Goal: Find specific page/section: Find specific page/section

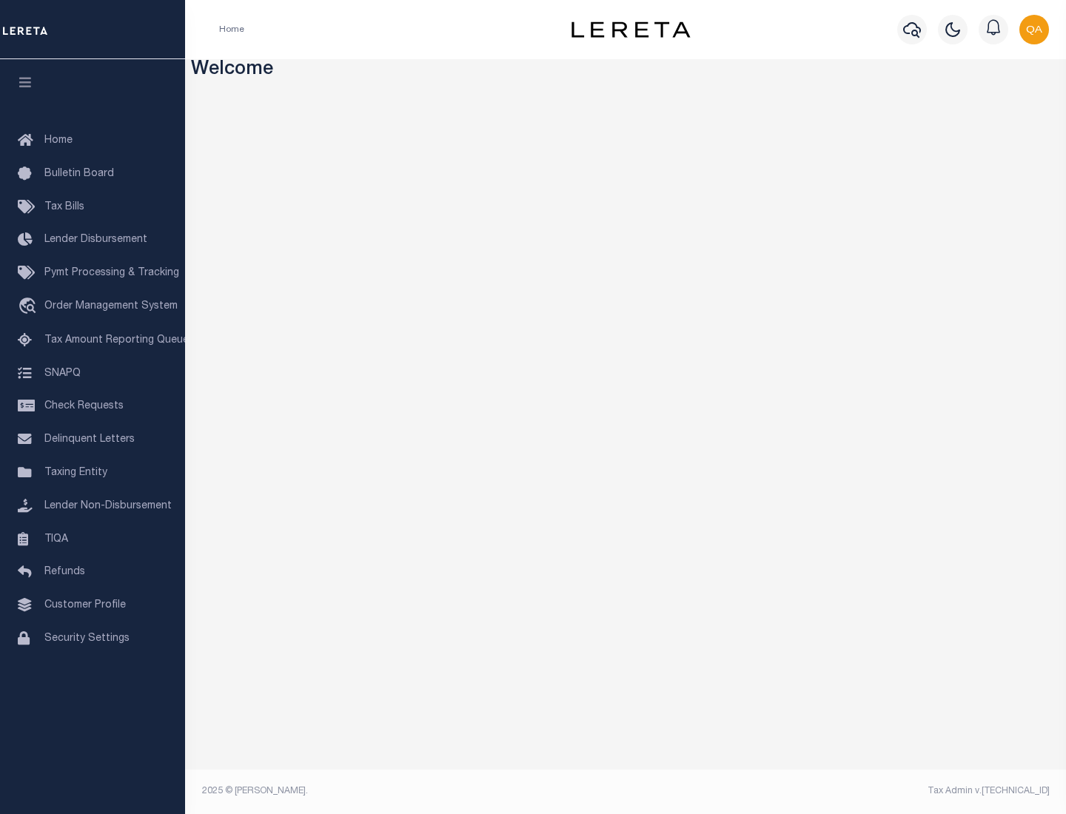
click at [93, 539] on link "TIQA" at bounding box center [92, 539] width 185 height 33
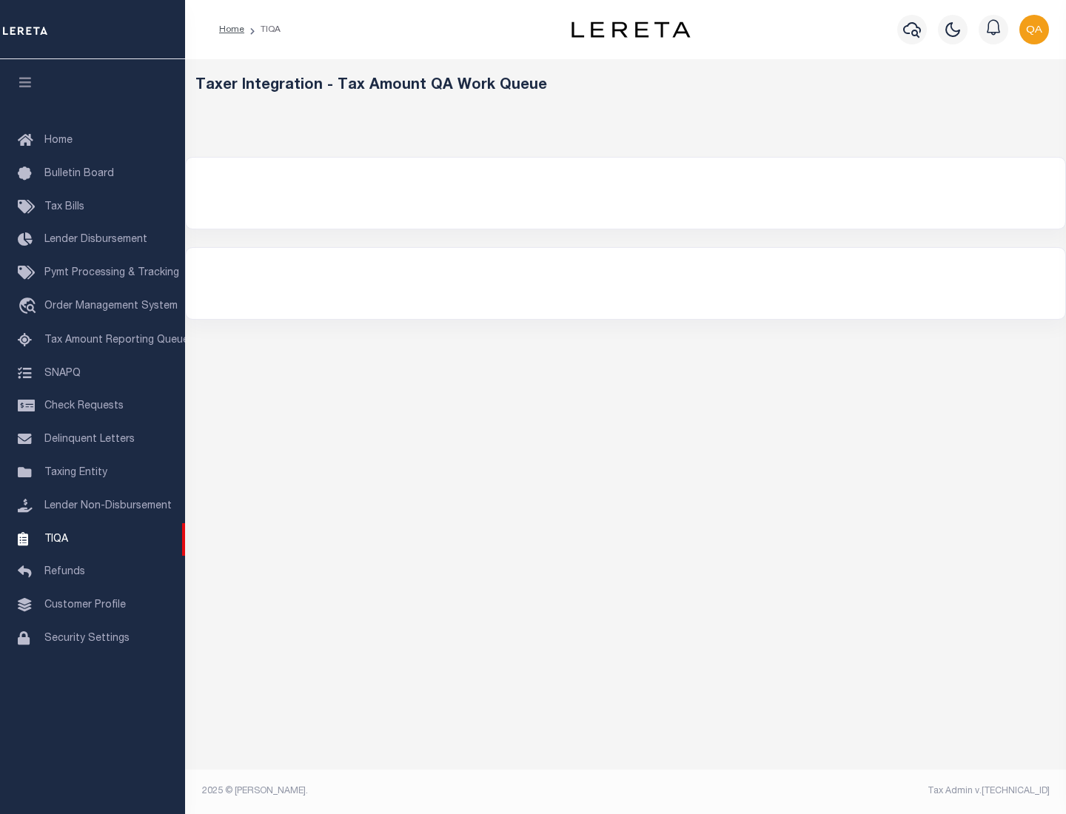
select select "200"
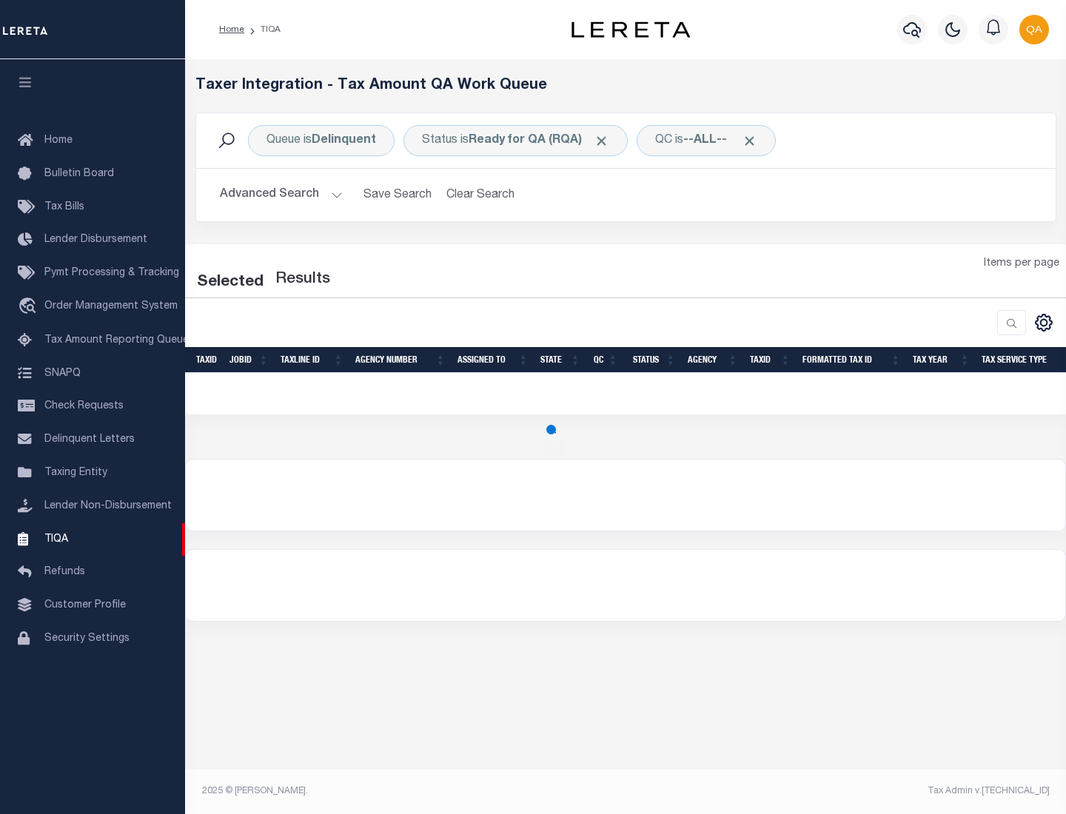
select select "200"
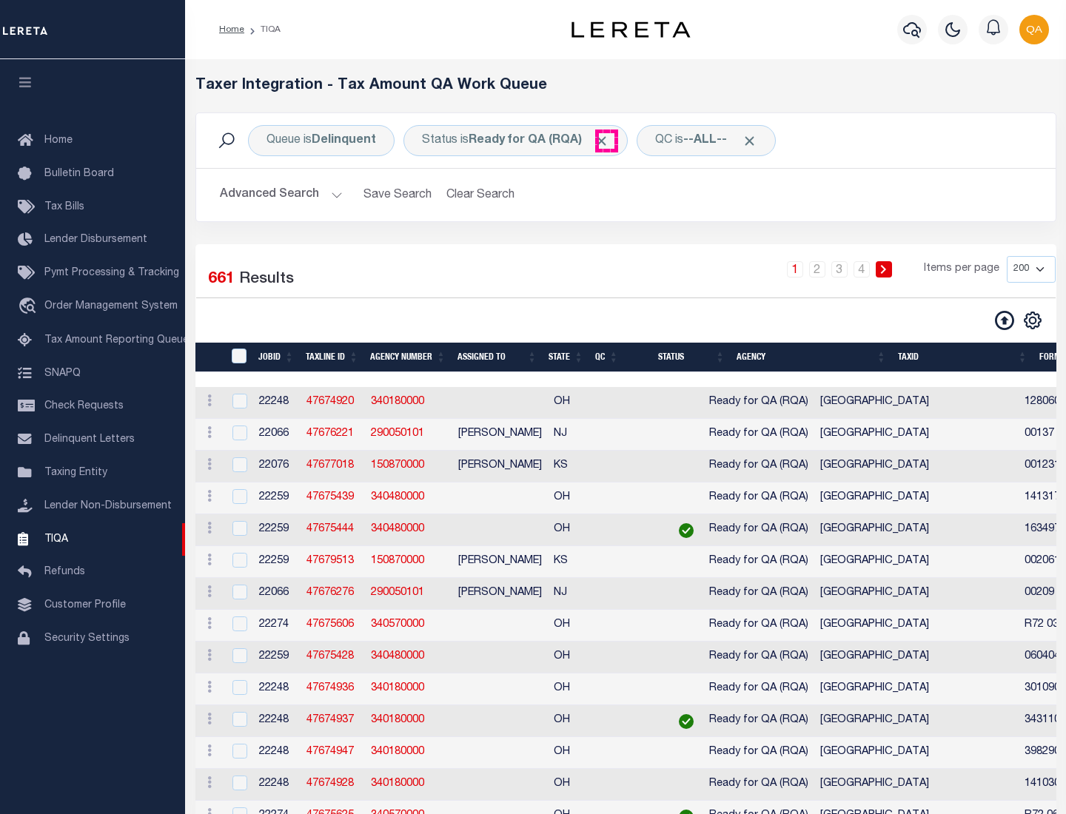
click at [606, 141] on span "Click to Remove" at bounding box center [602, 141] width 16 height 16
